Goal: Information Seeking & Learning: Learn about a topic

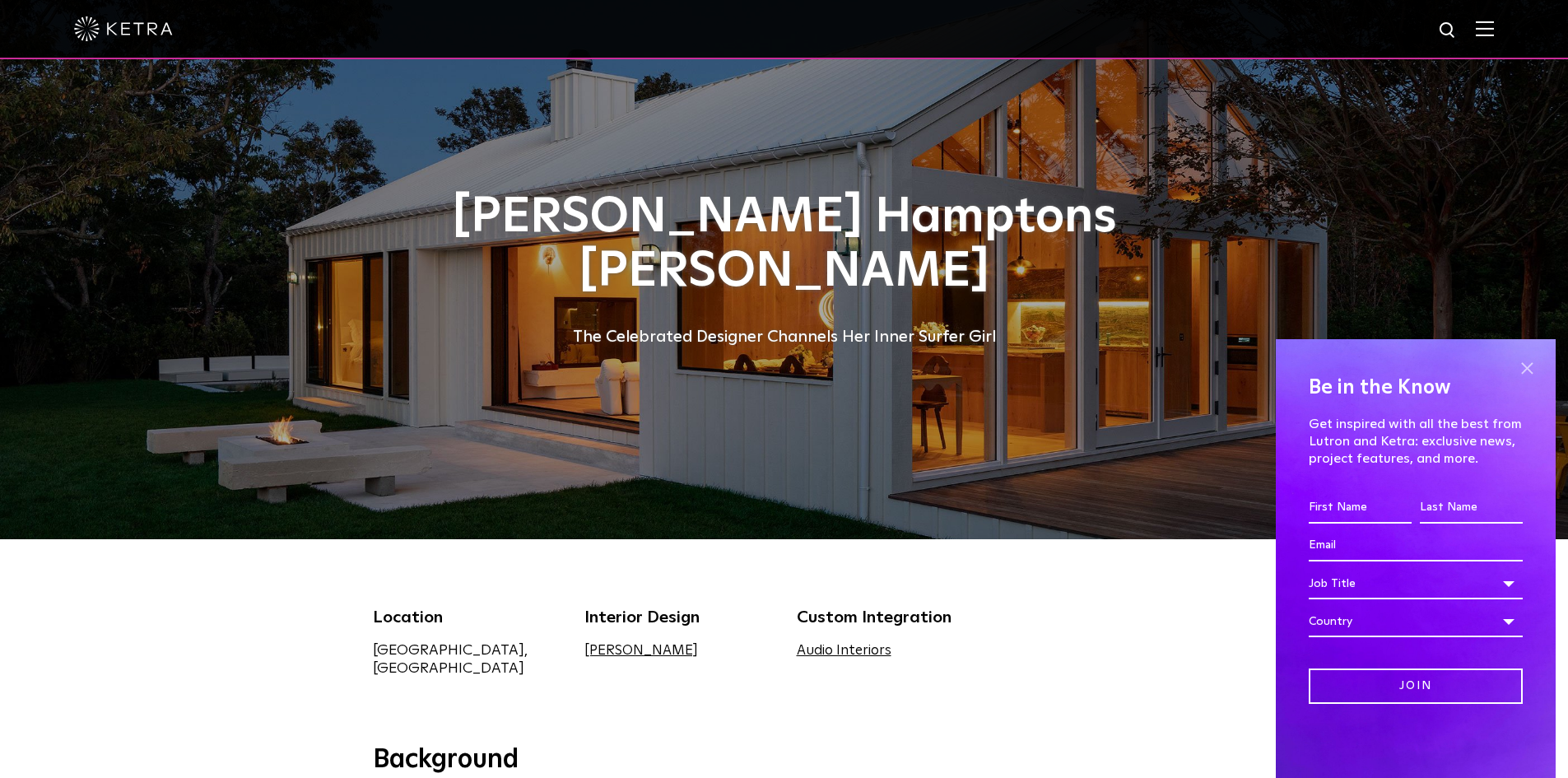
click at [1523, 367] on span at bounding box center [1526, 367] width 24 height 24
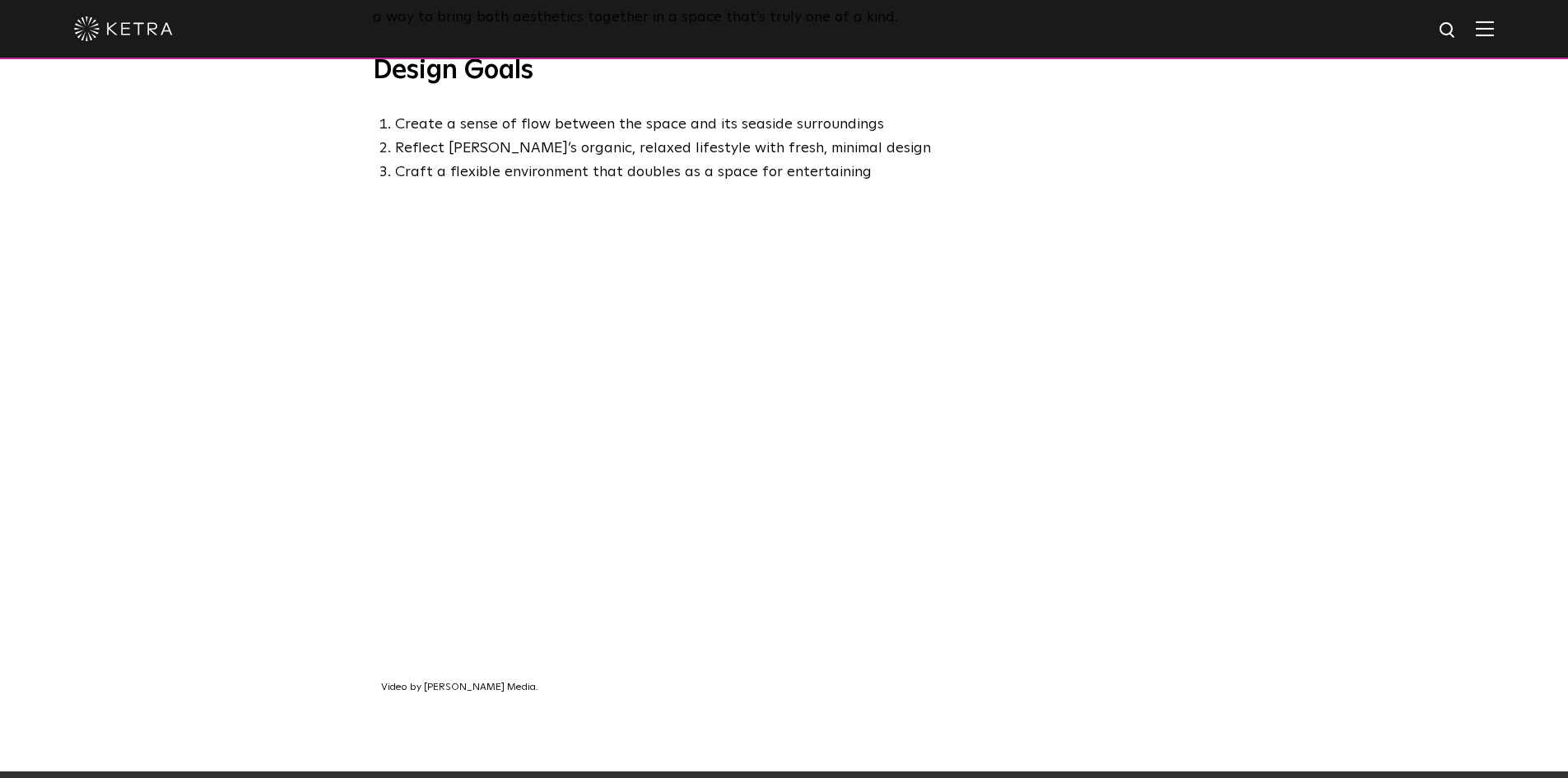
scroll to position [988, 0]
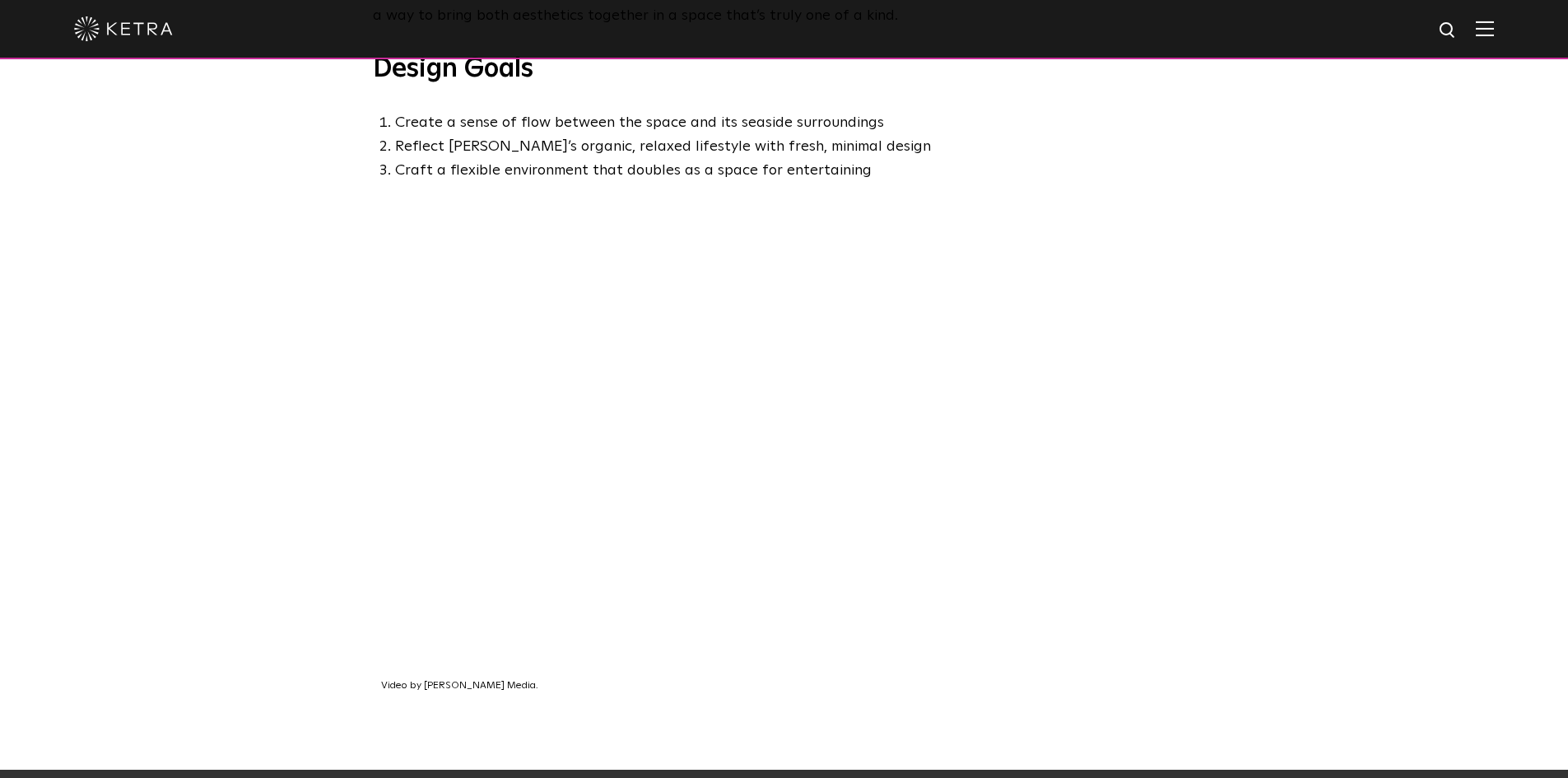
click at [1308, 540] on div "Video by [PERSON_NAME] Media." at bounding box center [784, 500] width 1568 height 539
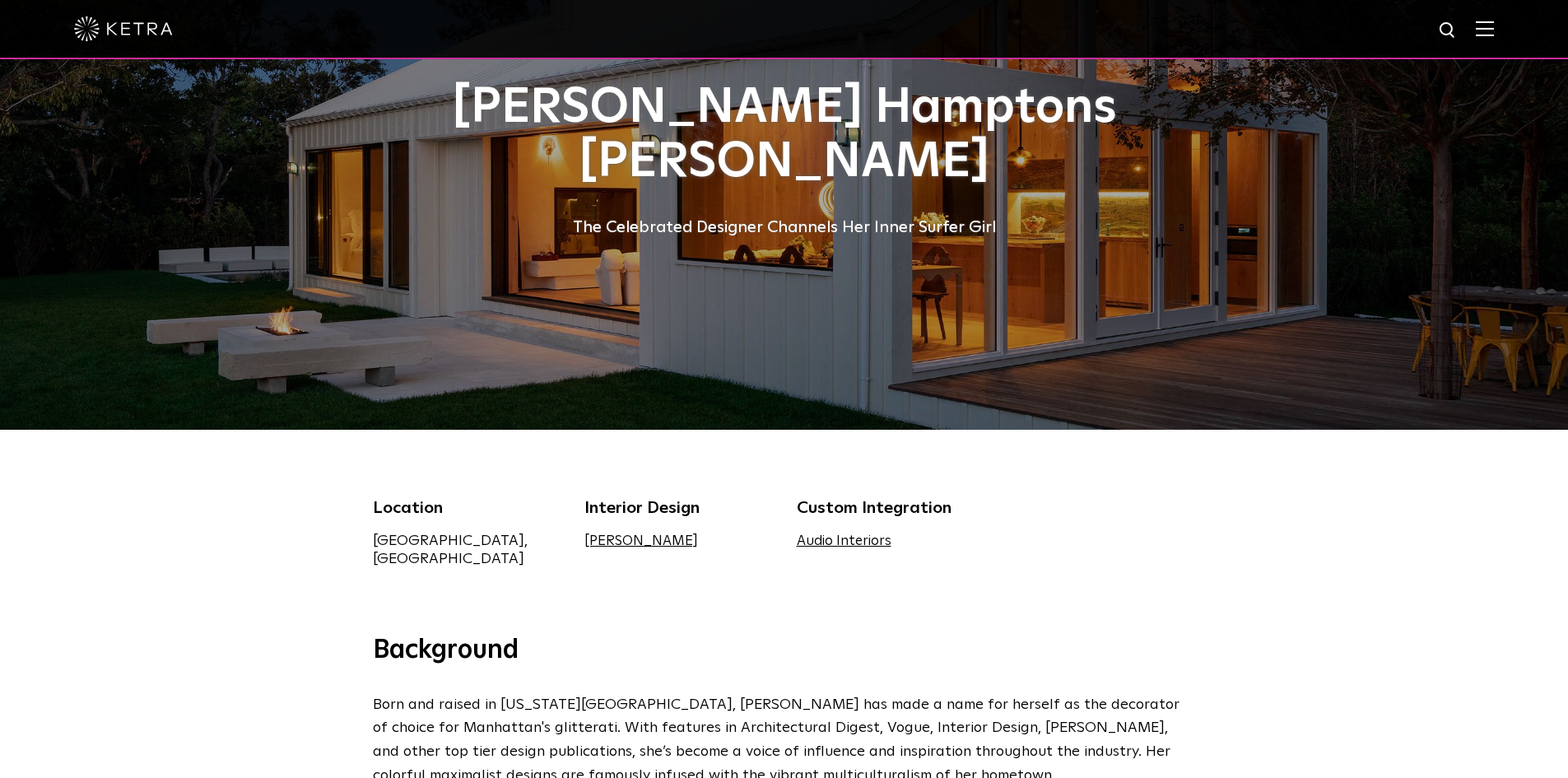
scroll to position [0, 0]
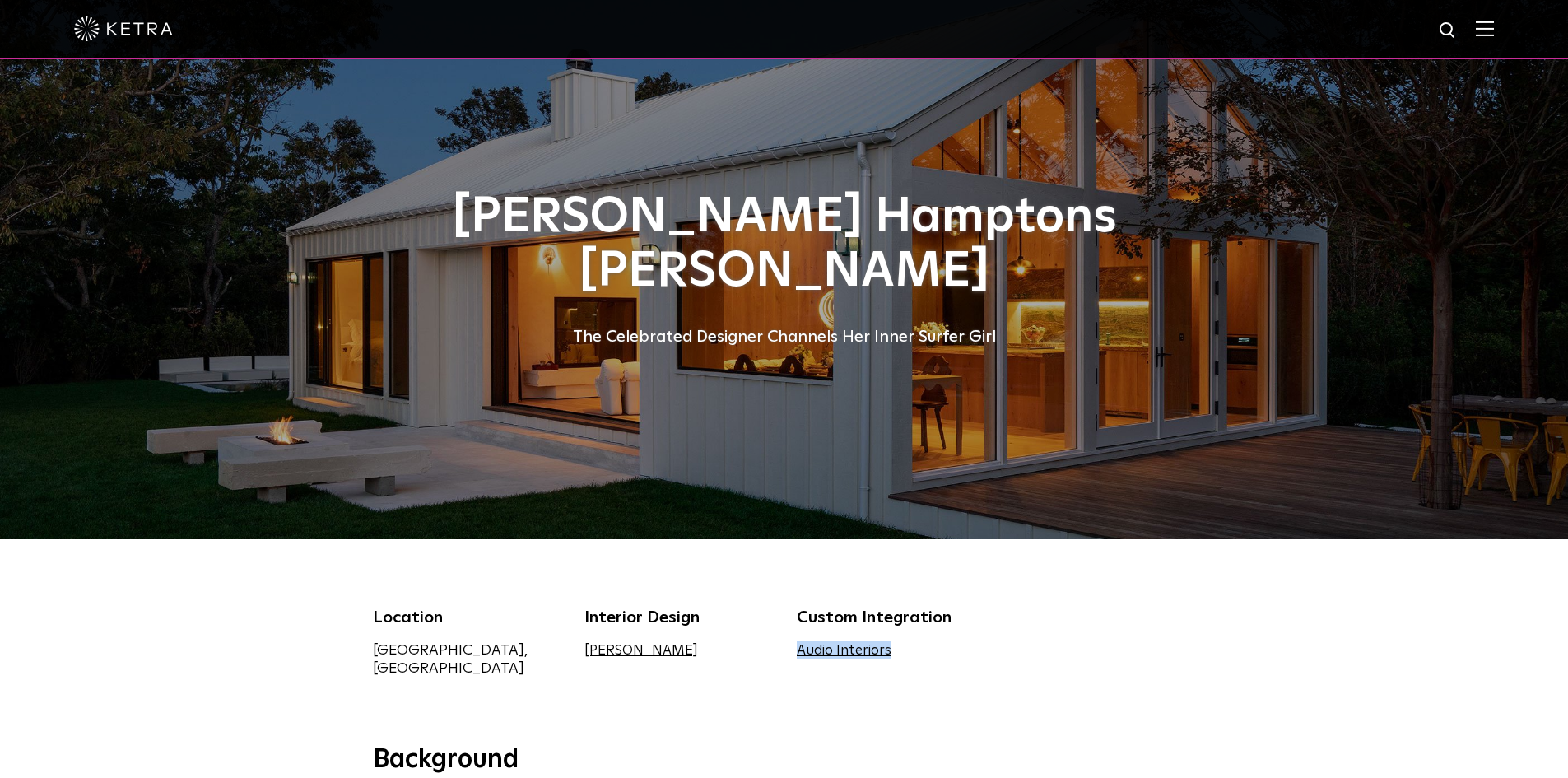
click at [1117, 628] on div "Location [GEOGRAPHIC_DATA], [GEOGRAPHIC_DATA] Interior Design [PERSON_NAME] Cus…" at bounding box center [784, 651] width 848 height 93
click at [1007, 576] on div "Location [GEOGRAPHIC_DATA], [GEOGRAPHIC_DATA] Interior Design [PERSON_NAME] Cus…" at bounding box center [784, 641] width 1568 height 204
click at [152, 35] on img at bounding box center [123, 28] width 99 height 24
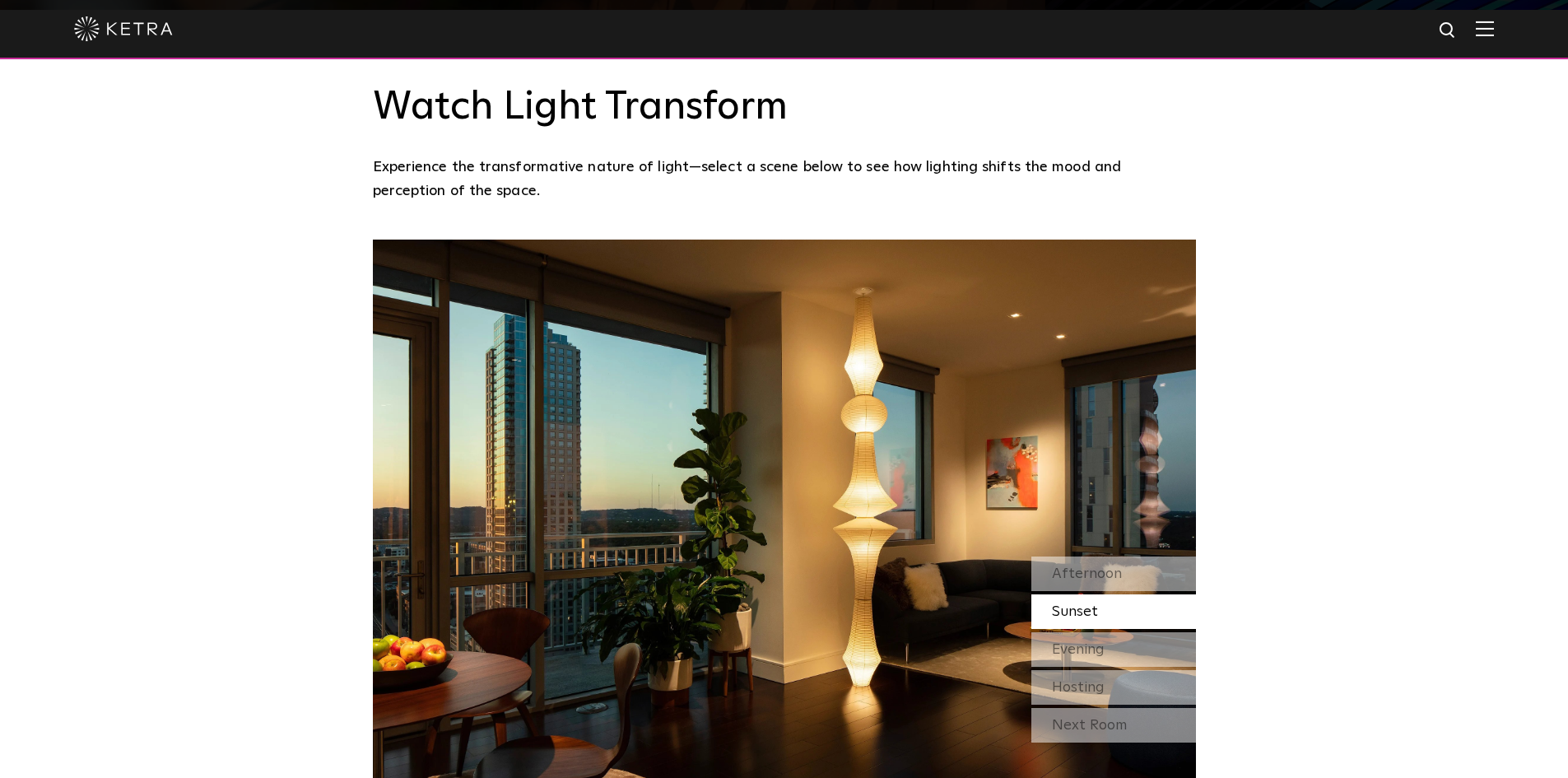
scroll to position [1427, 0]
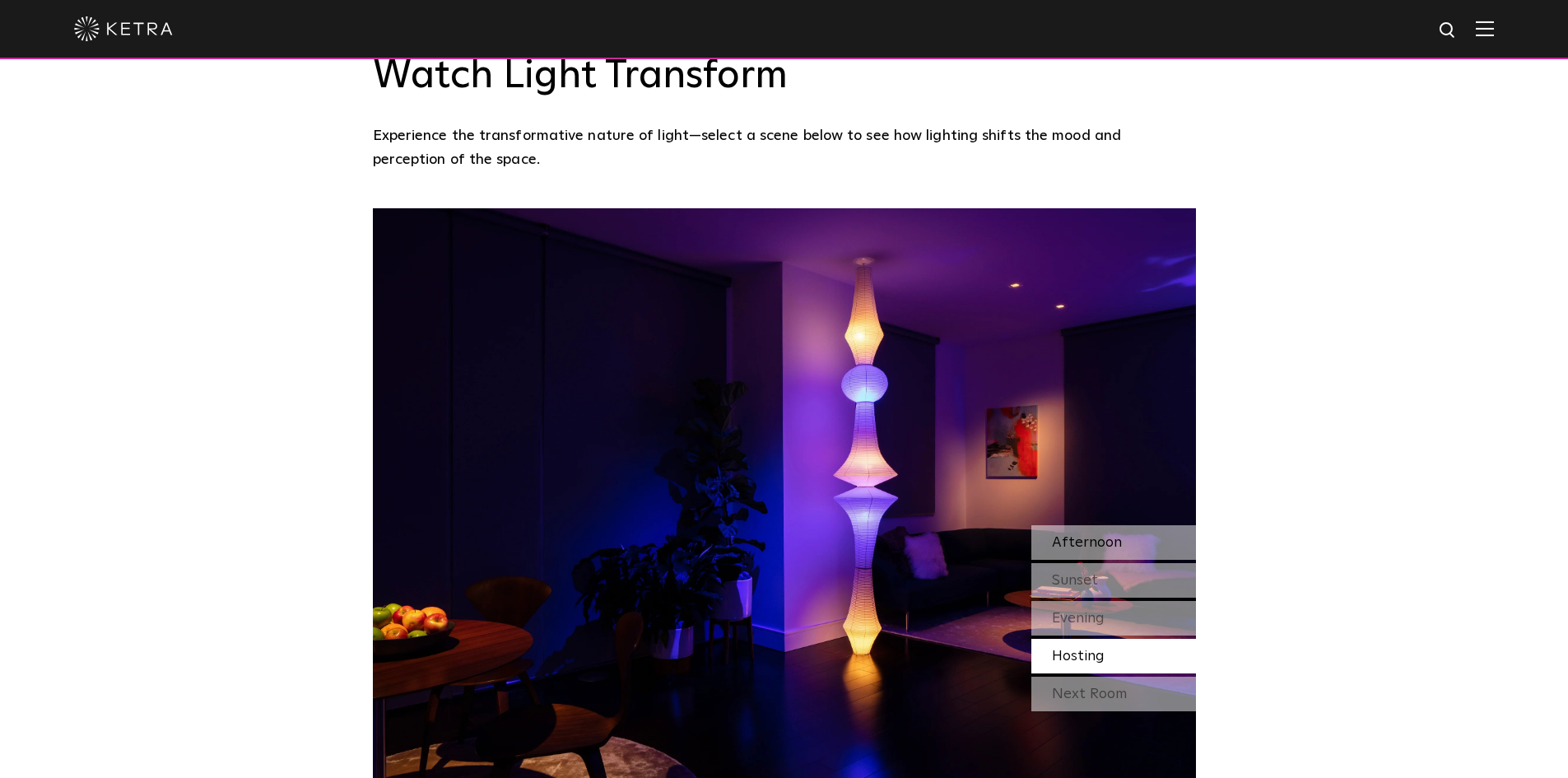
click at [1127, 525] on div "Afternoon" at bounding box center [1113, 541] width 164 height 34
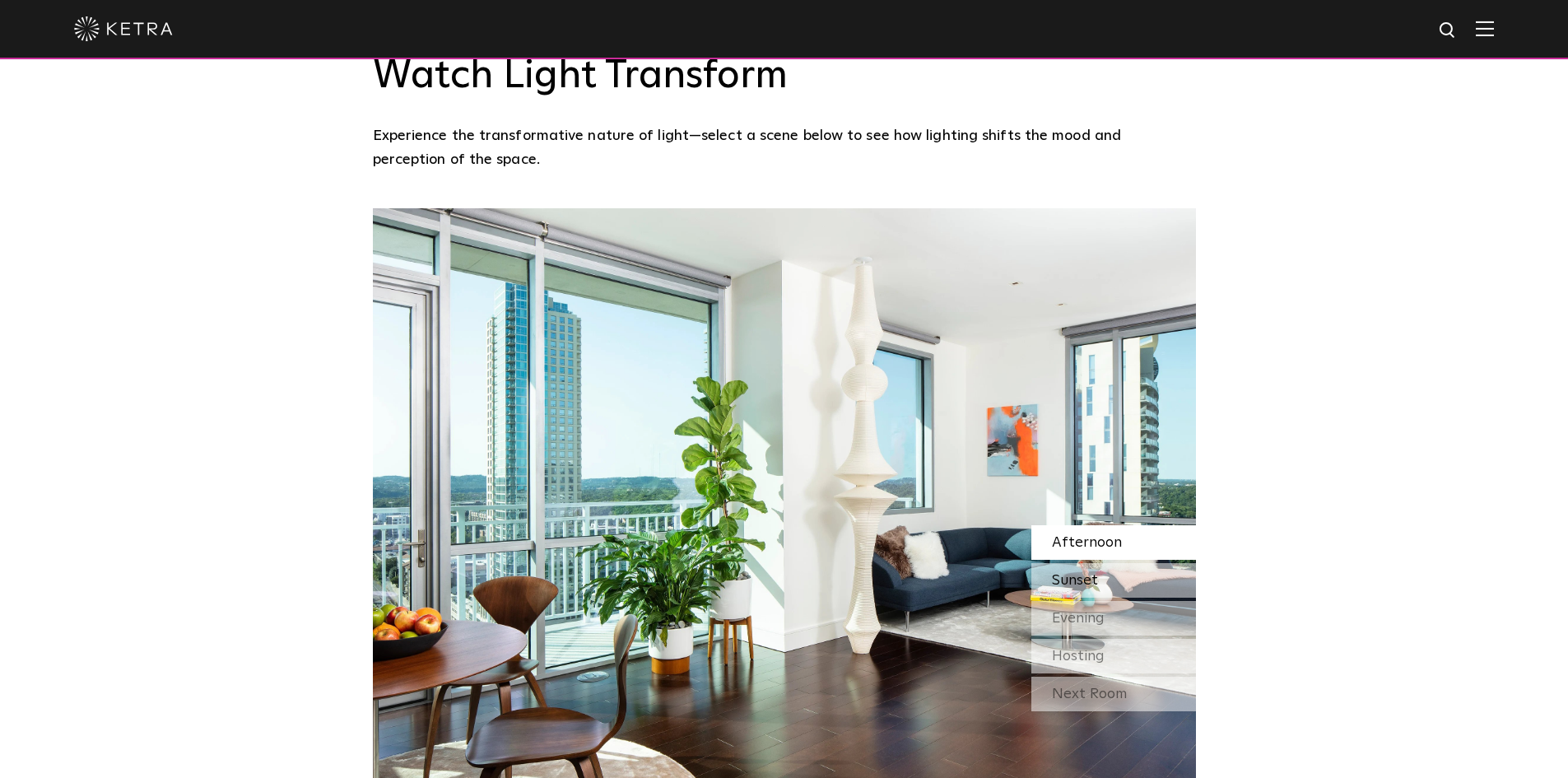
click at [1099, 563] on div "Sunset" at bounding box center [1113, 580] width 164 height 34
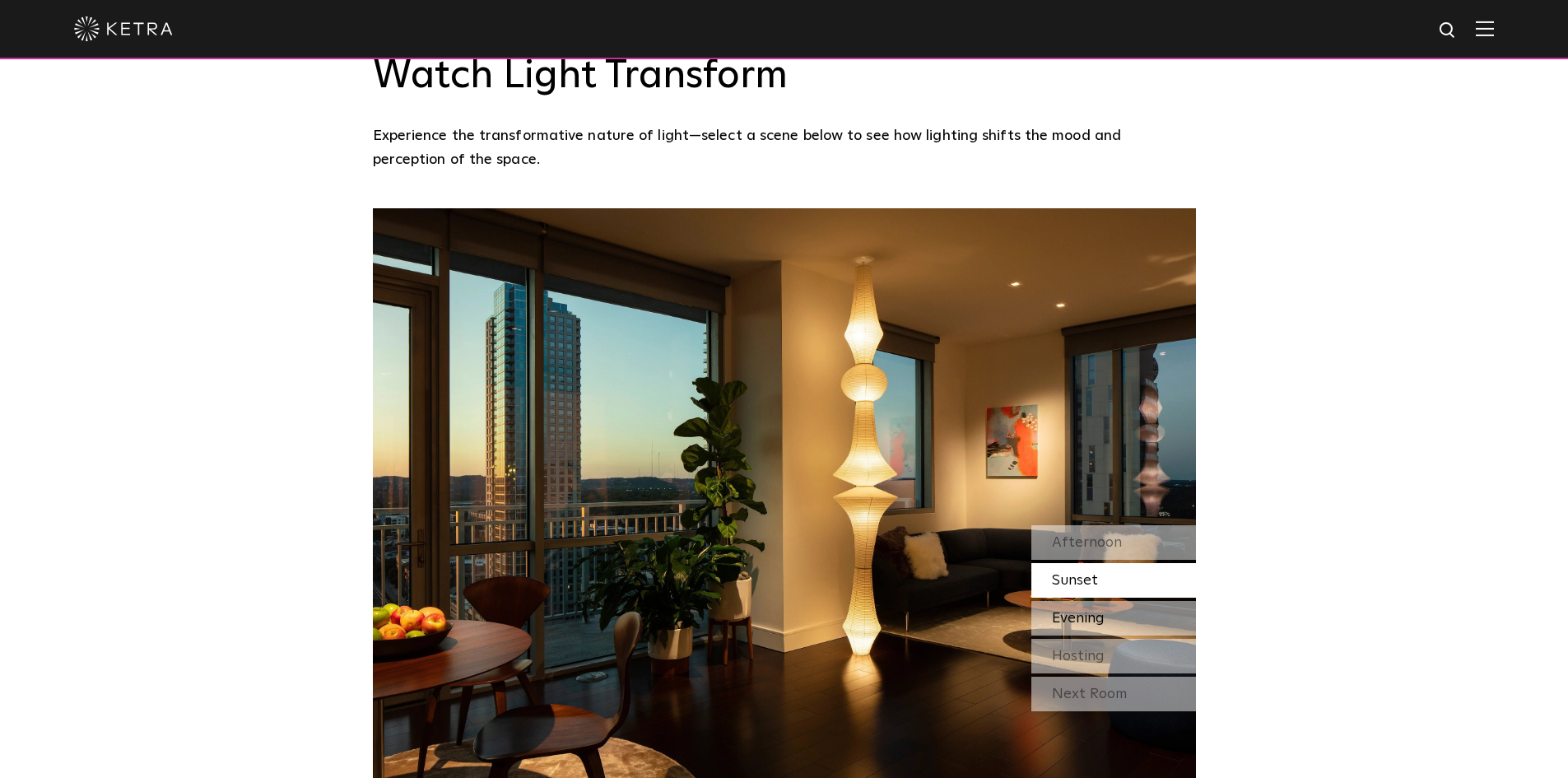
click at [1078, 611] on span "Evening" at bounding box center [1078, 618] width 53 height 15
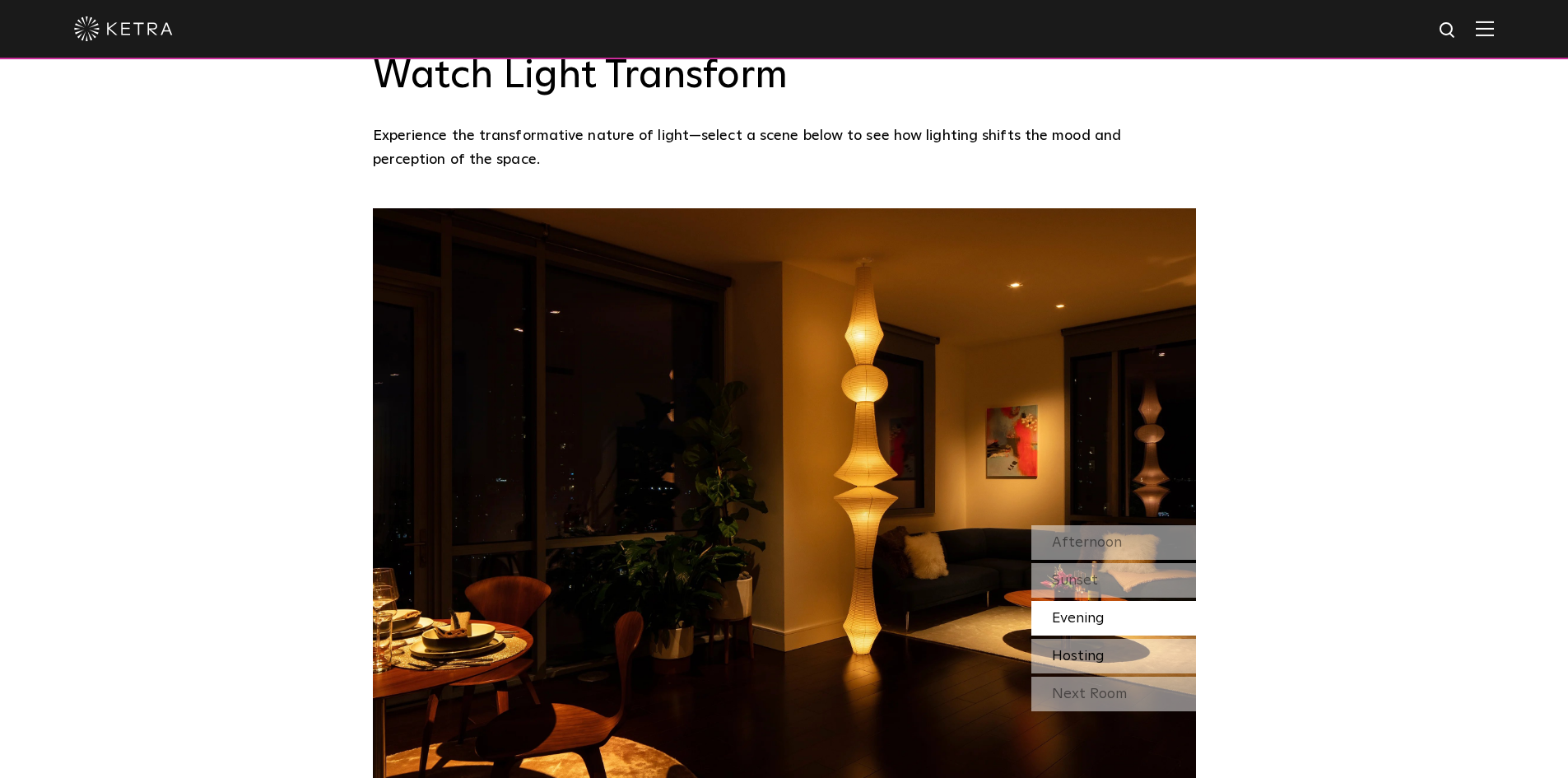
click at [1078, 649] on span "Hosting" at bounding box center [1078, 656] width 53 height 15
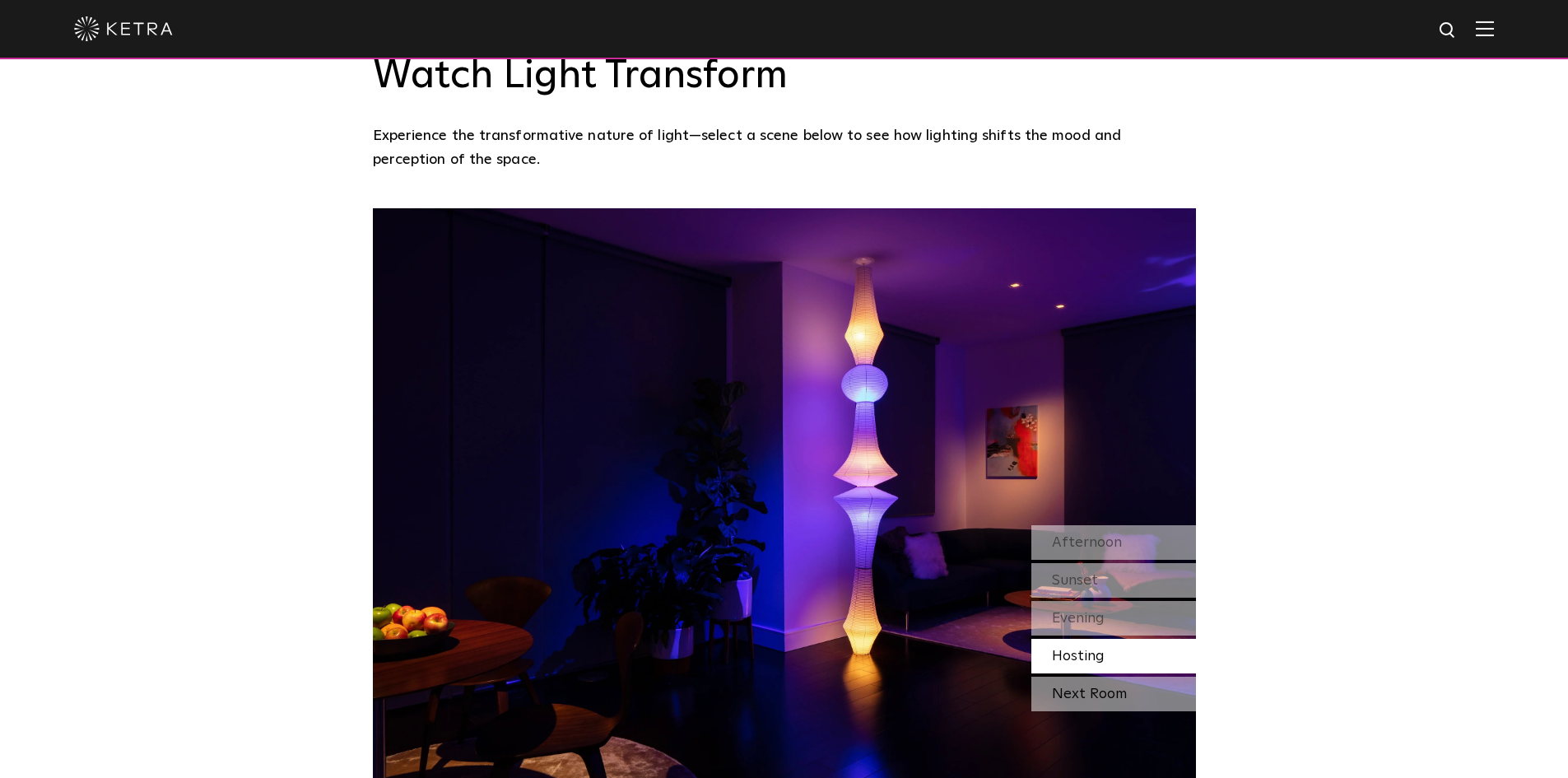
click at [1124, 676] on div "Next Room" at bounding box center [1113, 693] width 164 height 34
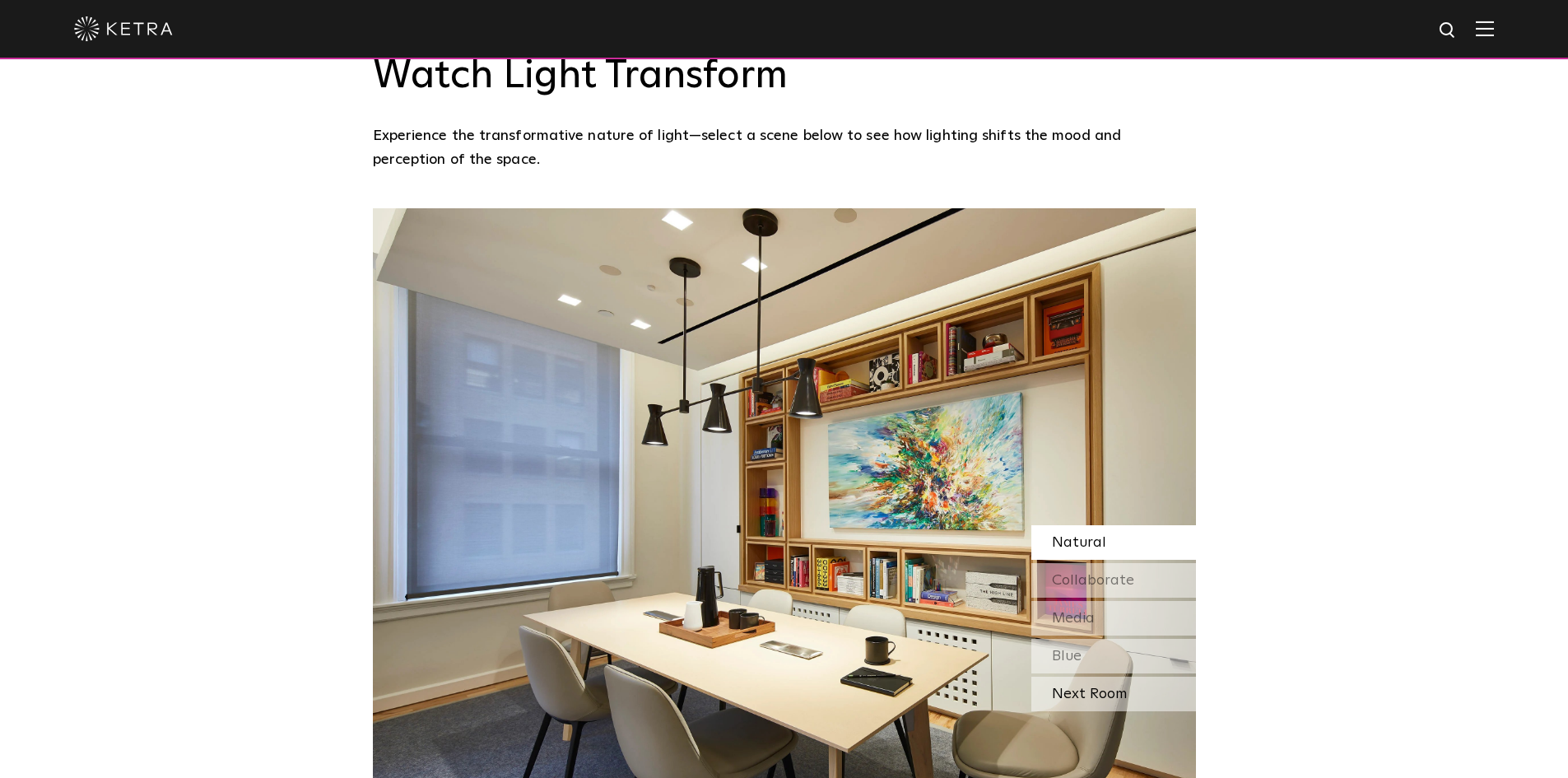
click at [1121, 676] on div "Next Room" at bounding box center [1113, 693] width 164 height 34
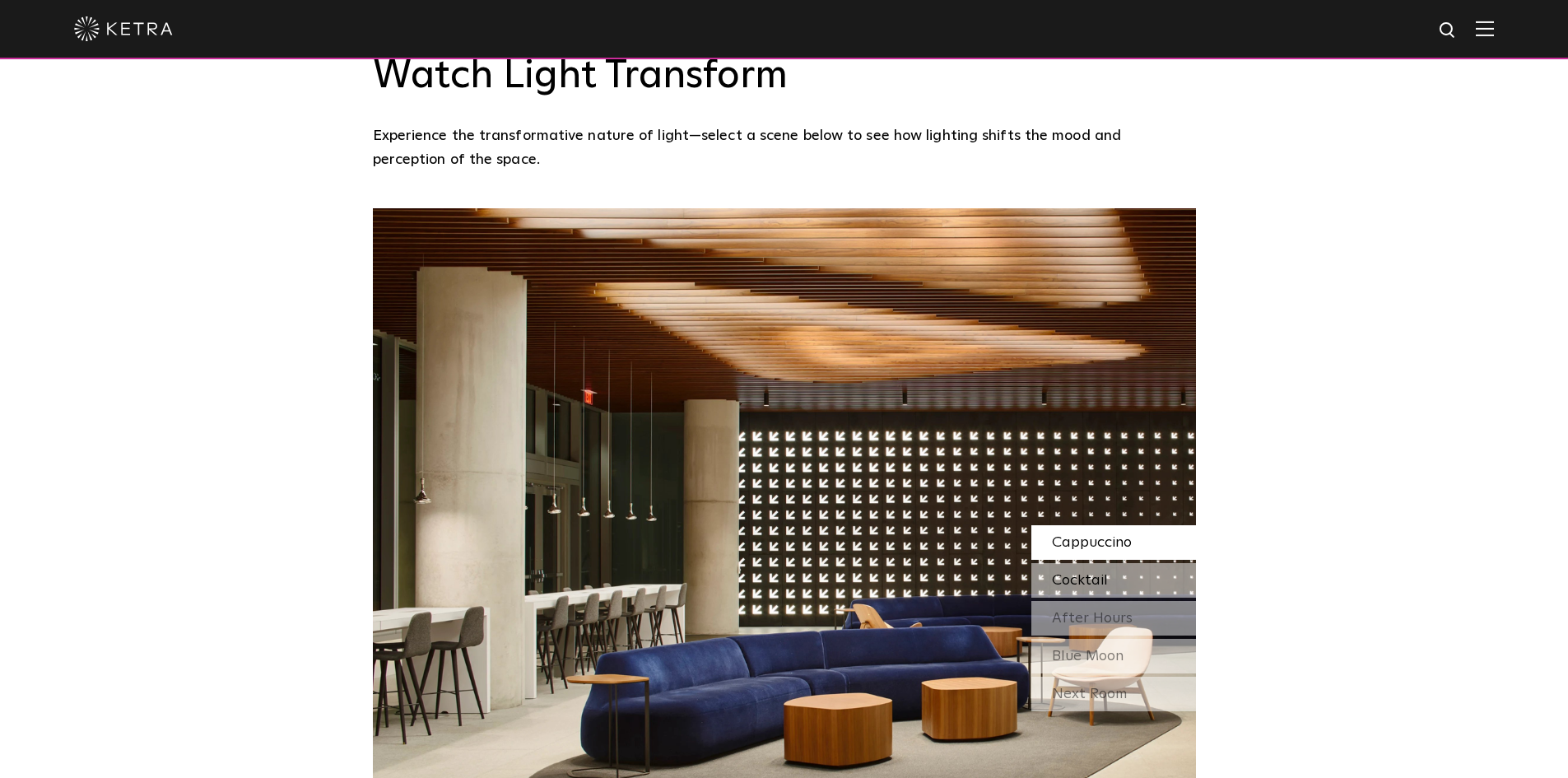
click at [1103, 573] on span "Cocktail" at bounding box center [1079, 580] width 56 height 15
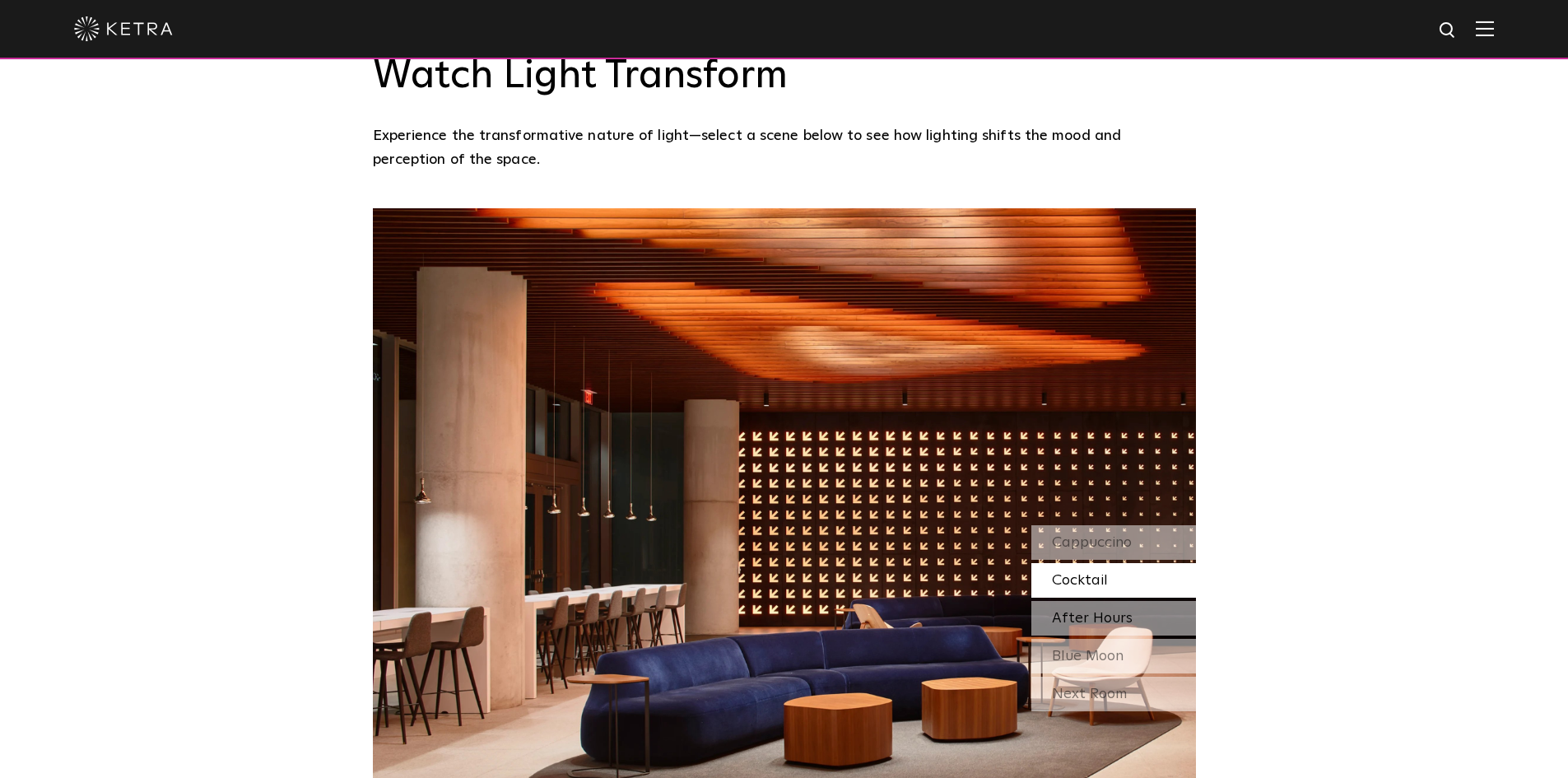
click at [1093, 601] on div "After Hours" at bounding box center [1113, 618] width 164 height 34
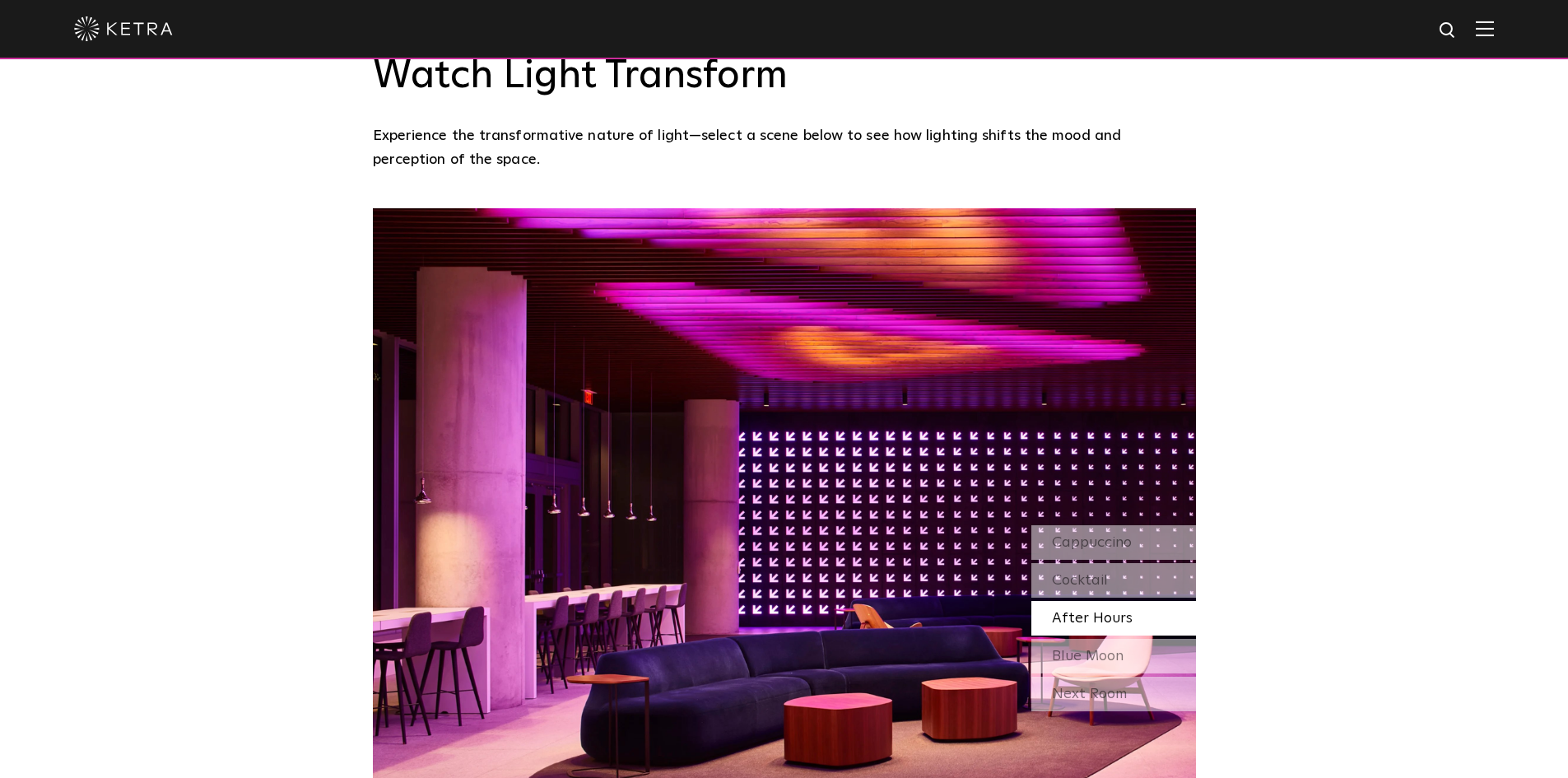
click at [1102, 590] on div "Cappuccino Cocktail After Hours Blue Moon" at bounding box center [1113, 599] width 164 height 149
click at [1099, 649] on span "Blue Moon" at bounding box center [1086, 656] width 71 height 15
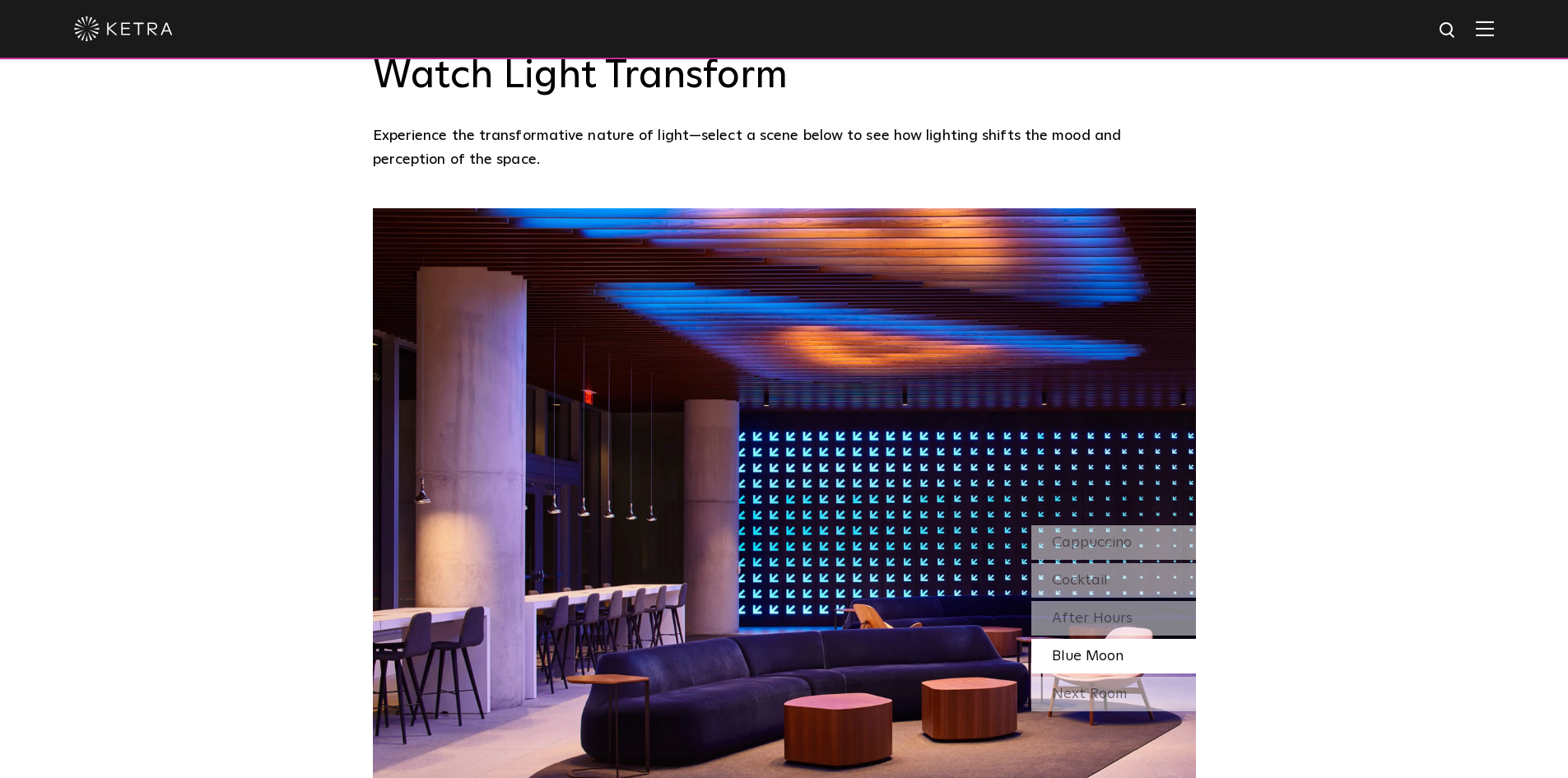
click at [1278, 659] on div "Watch Light Transform Experience the transformative nature of light—select a sc…" at bounding box center [784, 381] width 1568 height 806
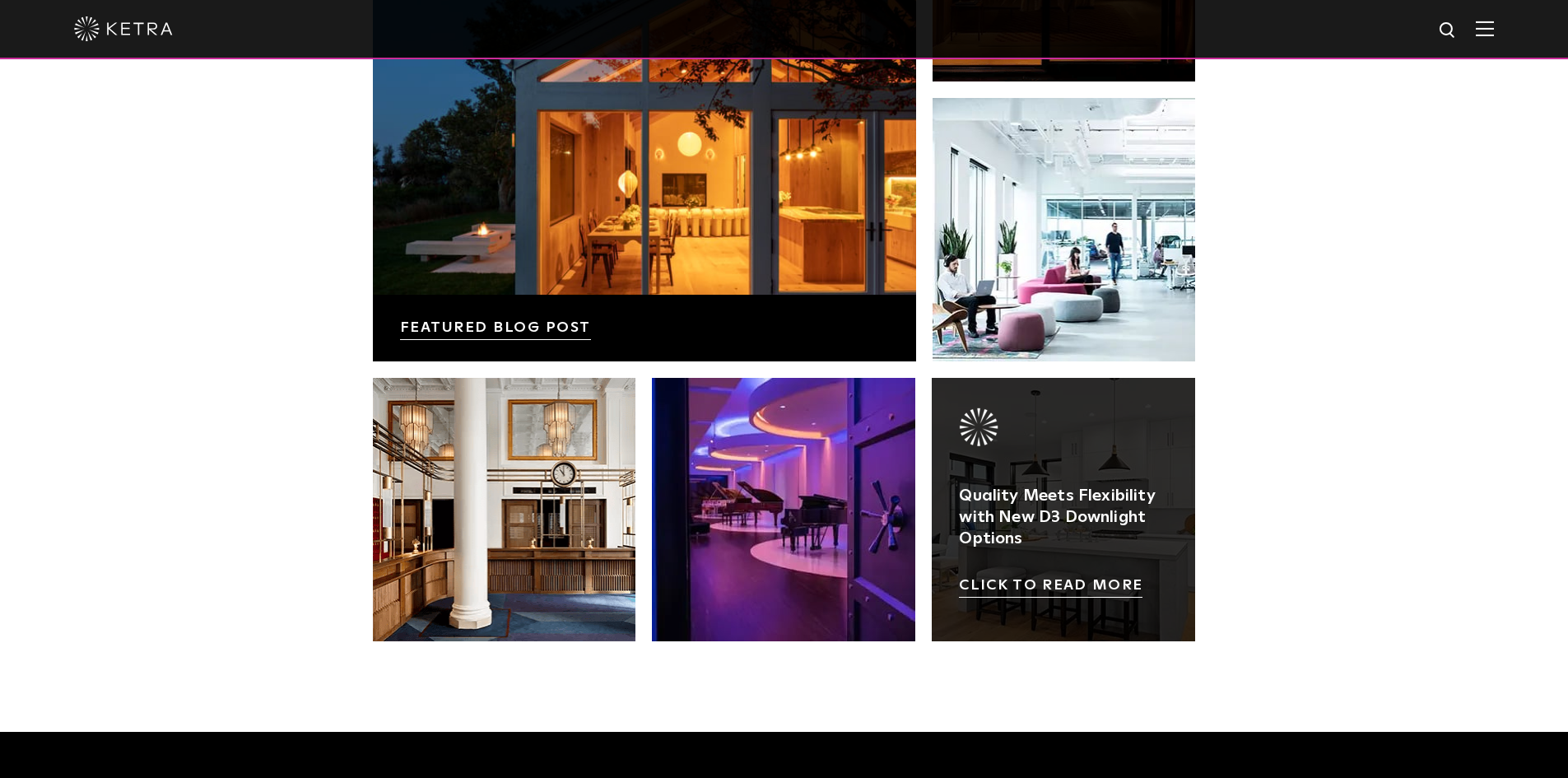
scroll to position [3073, 0]
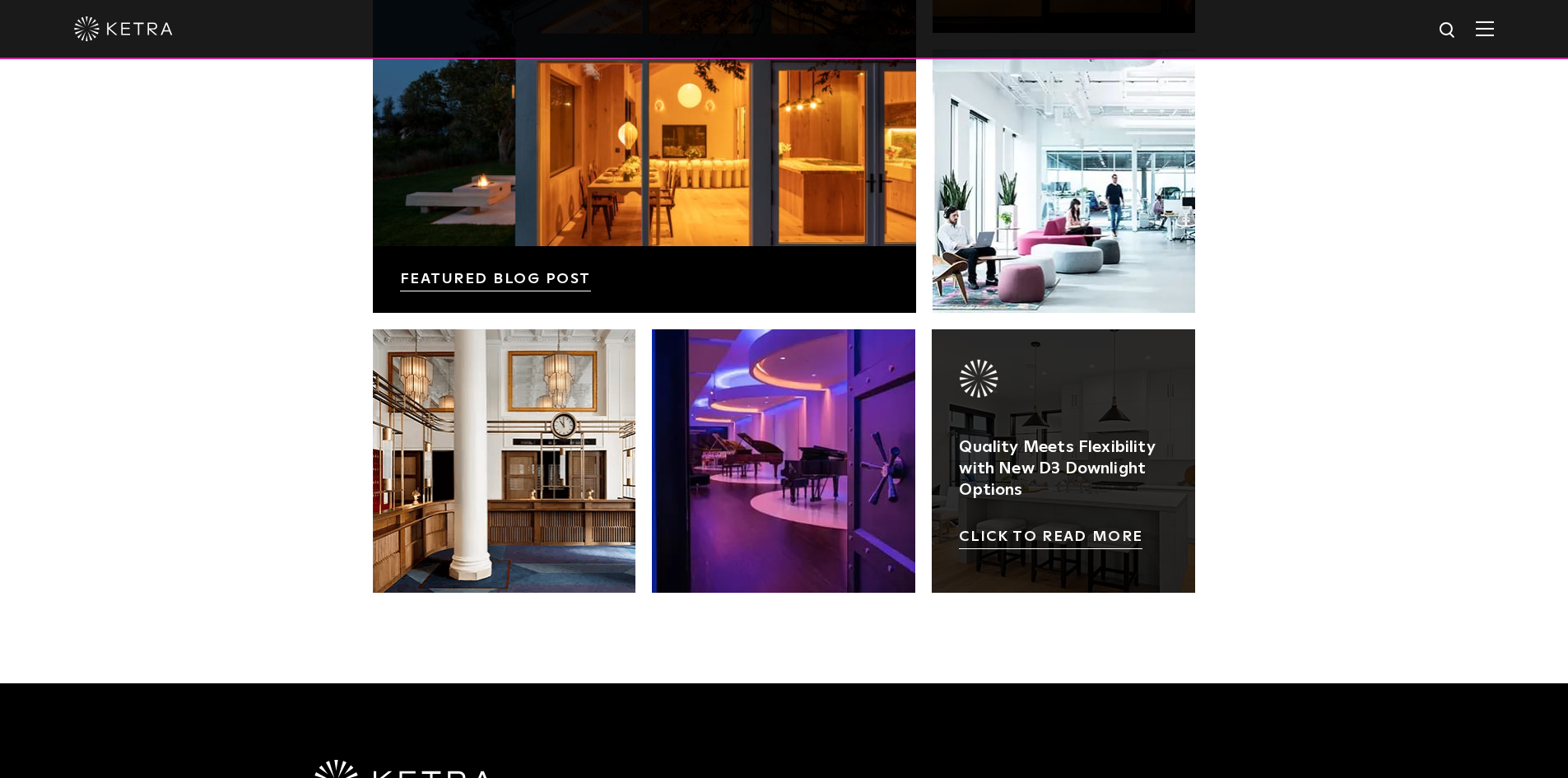
click at [1040, 449] on link at bounding box center [1063, 461] width 264 height 264
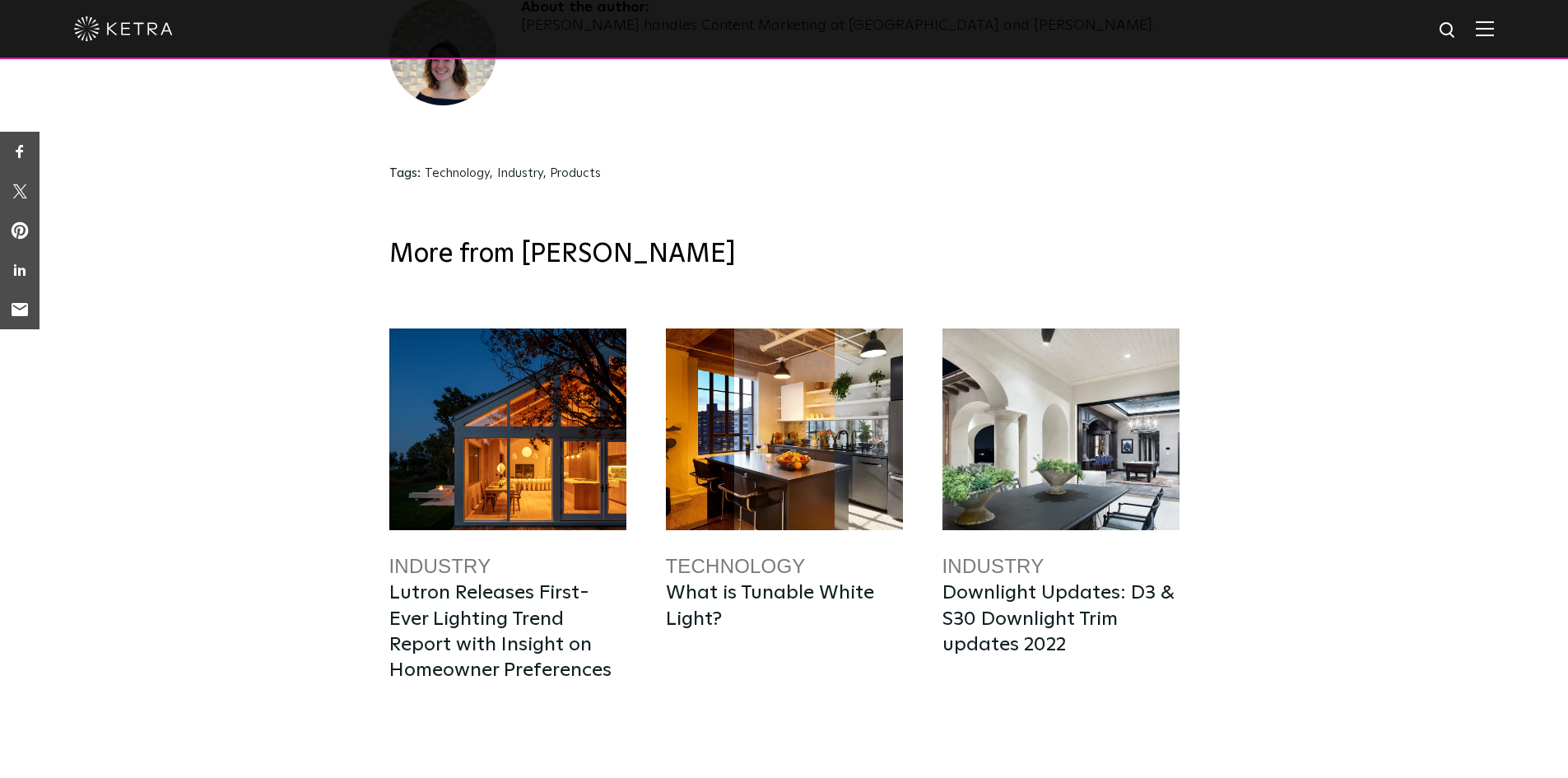
scroll to position [3513, 0]
